Goal: Task Accomplishment & Management: Use online tool/utility

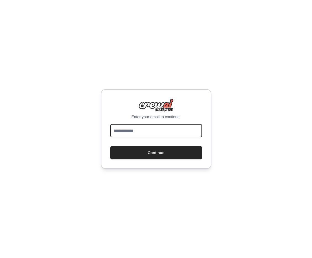
click at [130, 129] on input "email" at bounding box center [156, 130] width 92 height 13
type input "**********"
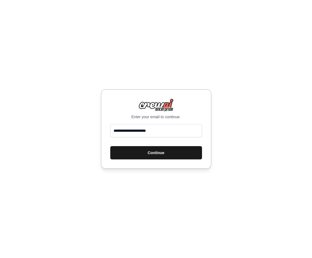
click at [145, 152] on button "Continue" at bounding box center [156, 152] width 92 height 13
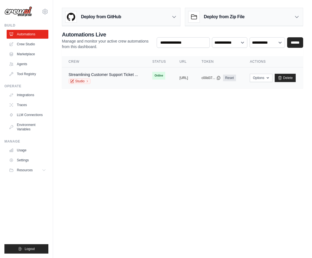
click at [116, 84] on div "Studio" at bounding box center [103, 81] width 69 height 6
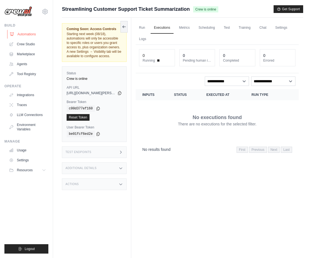
click at [29, 34] on link "Automations" at bounding box center [28, 34] width 42 height 9
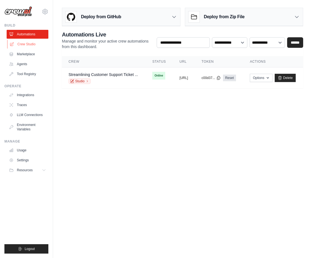
click at [23, 43] on link "Crew Studio" at bounding box center [28, 44] width 42 height 9
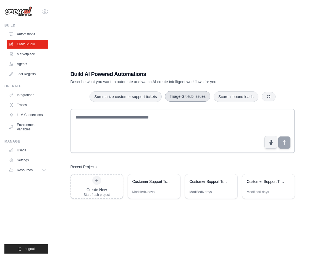
click at [175, 96] on button "Triage GitHub issues" at bounding box center [187, 96] width 45 height 11
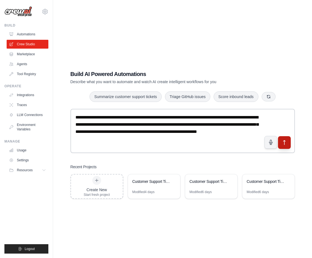
click at [286, 140] on icon "submit" at bounding box center [284, 143] width 6 height 6
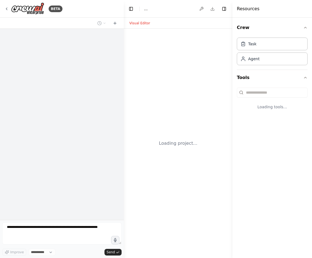
select select "****"
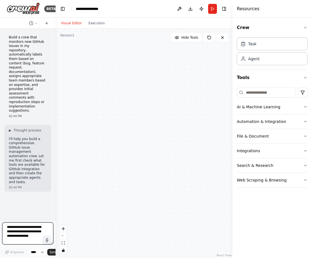
drag, startPoint x: 122, startPoint y: 108, endPoint x: 25, endPoint y: 105, distance: 97.3
click at [25, 105] on div "BETA Build a crew that monitors new GitHub issues in my repository, automatical…" at bounding box center [28, 129] width 56 height 258
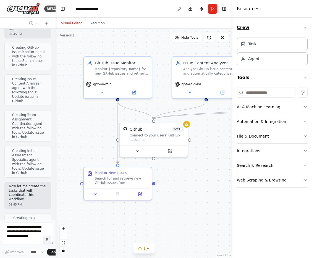
scroll to position [444, 0]
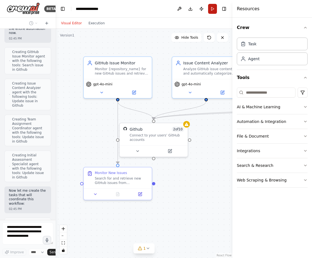
click at [211, 8] on button "Run" at bounding box center [212, 9] width 9 height 10
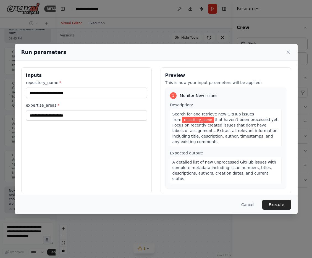
scroll to position [467, 0]
click at [273, 206] on button "Execute" at bounding box center [276, 205] width 29 height 10
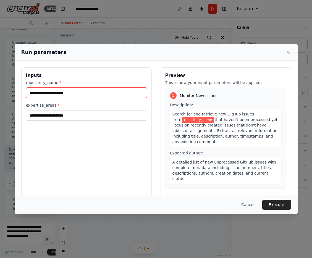
click at [46, 88] on input "repository_name *" at bounding box center [86, 93] width 121 height 11
click at [43, 93] on input "repository_name *" at bounding box center [86, 93] width 121 height 11
type input "****"
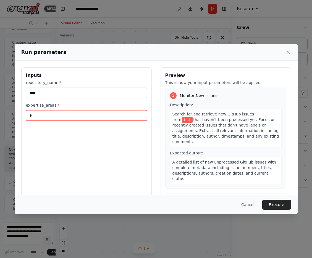
click at [51, 116] on input "*" at bounding box center [86, 115] width 121 height 11
type input "****"
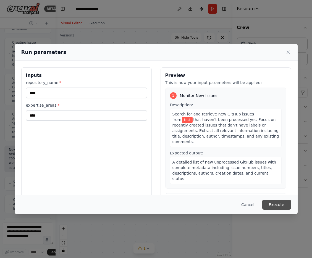
scroll to position [508, 0]
click at [271, 209] on button "Execute" at bounding box center [276, 205] width 29 height 10
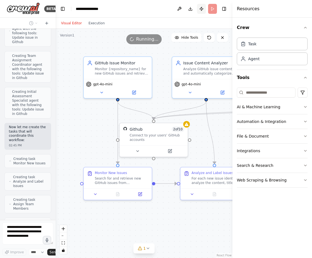
click at [200, 9] on button "Publish" at bounding box center [201, 9] width 9 height 10
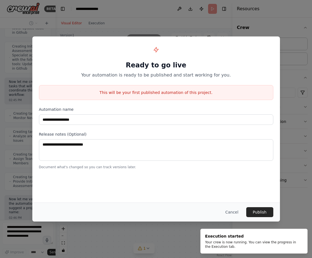
scroll to position [580, 0]
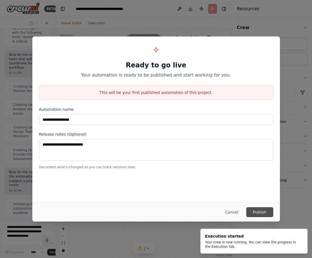
click at [259, 211] on button "Publish" at bounding box center [259, 212] width 27 height 10
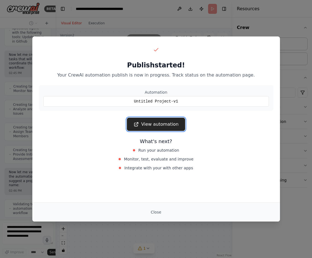
click at [172, 124] on link "View automation" at bounding box center [156, 124] width 58 height 13
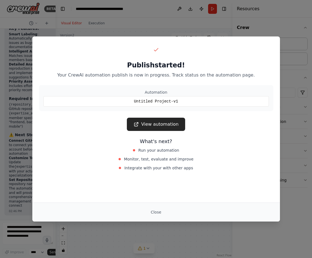
scroll to position [1034, 0]
click at [175, 168] on span "Integrate with your with other apps" at bounding box center [158, 168] width 69 height 6
click at [165, 127] on link "View automation" at bounding box center [156, 124] width 58 height 13
click at [102, 21] on div "Publish started! Your CrewAI automation publish is now in progress. Track statu…" at bounding box center [156, 129] width 312 height 258
click at [157, 210] on button "Close" at bounding box center [155, 212] width 19 height 10
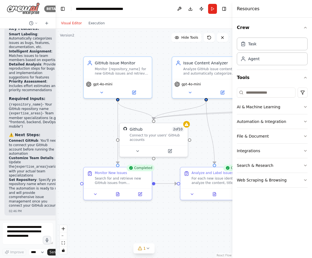
click at [28, 8] on img at bounding box center [23, 8] width 33 height 12
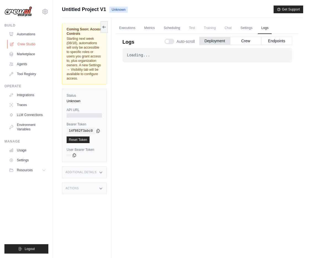
click at [23, 44] on link "Crew Studio" at bounding box center [28, 44] width 42 height 9
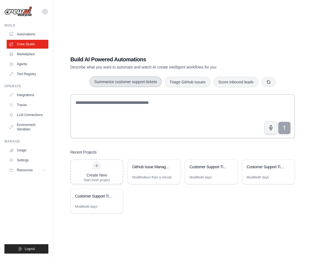
click at [150, 82] on button "Summarize customer support tickets" at bounding box center [126, 82] width 72 height 11
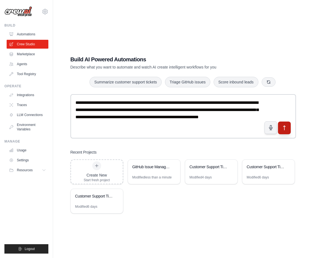
click at [282, 128] on icon "submit" at bounding box center [284, 128] width 6 height 6
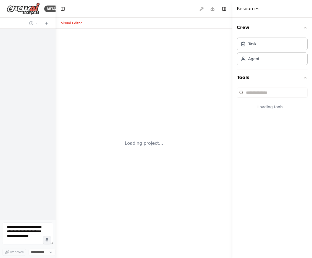
select select "****"
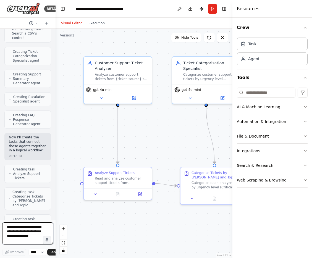
scroll to position [1103, 0]
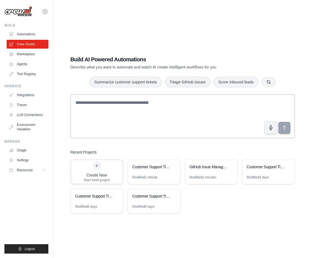
click at [140, 67] on p "Describe what you want to automate and watch AI create intelligent workflows fo…" at bounding box center [163, 67] width 186 height 6
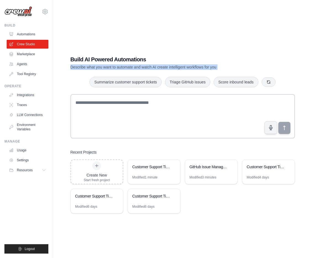
click at [140, 67] on p "Describe what you want to automate and watch AI create intelligent workflows fo…" at bounding box center [163, 67] width 186 height 6
copy p "Describe what you want to automate and watch AI create intelligent workflows fo…"
click at [129, 81] on button "Summarize customer support tickets" at bounding box center [126, 82] width 72 height 11
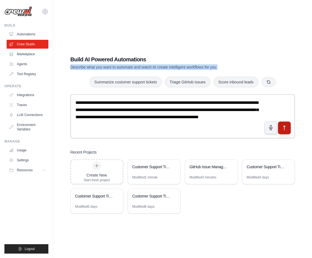
click at [285, 132] on button "submit" at bounding box center [284, 128] width 13 height 13
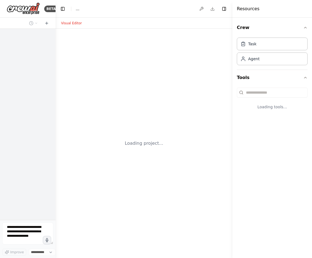
select select "****"
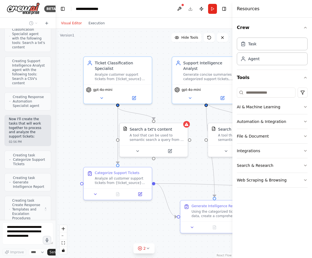
scroll to position [330, 0]
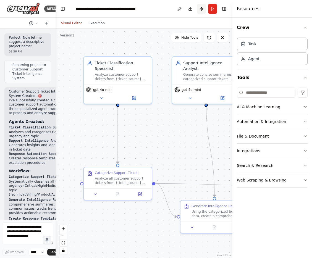
click at [198, 9] on button "Publish" at bounding box center [201, 9] width 9 height 10
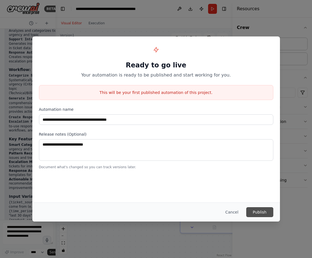
scroll to position [925, 0]
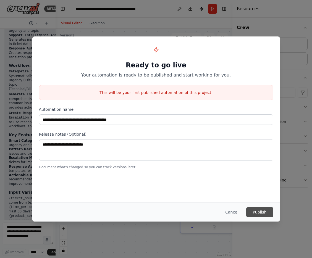
click at [259, 214] on button "Publish" at bounding box center [259, 212] width 27 height 10
